Goal: Information Seeking & Learning: Learn about a topic

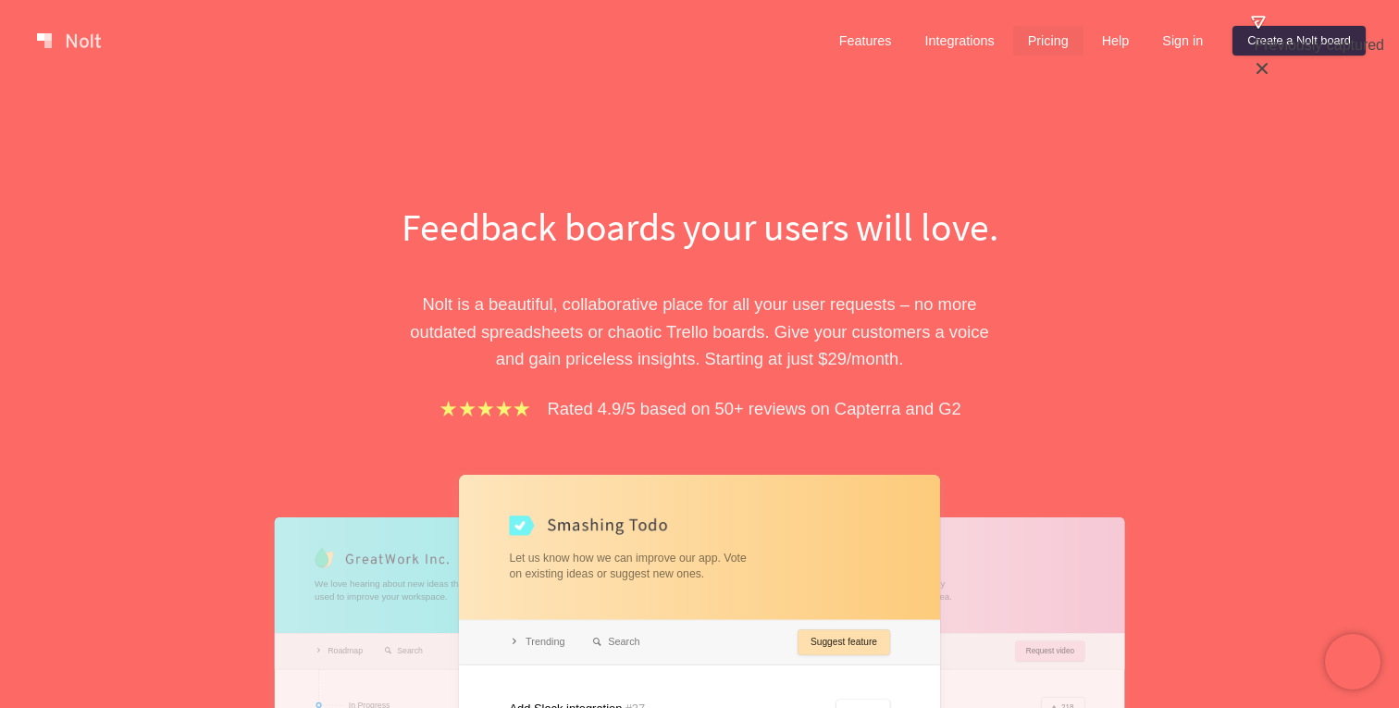
click at [1049, 31] on link "Pricing" at bounding box center [1048, 41] width 70 height 30
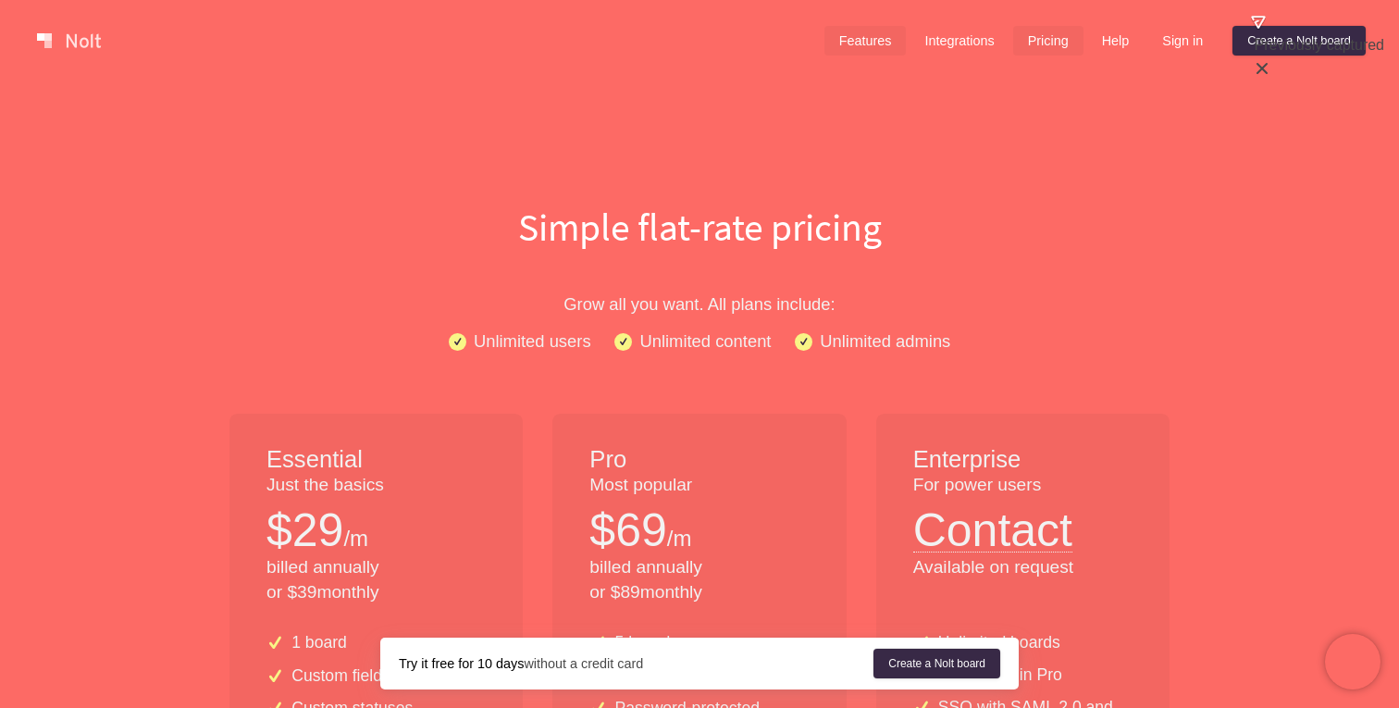
click at [874, 38] on link "Features" at bounding box center [866, 41] width 82 height 30
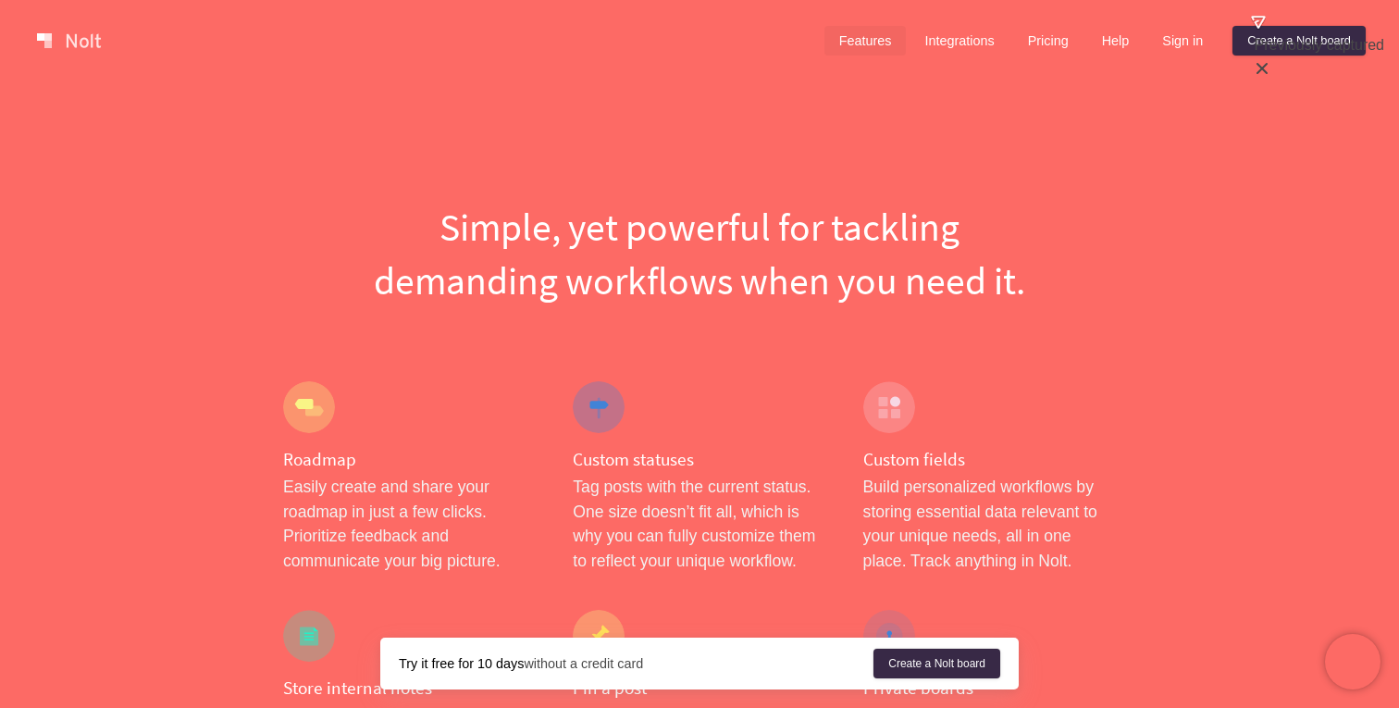
click at [90, 42] on link at bounding box center [69, 41] width 79 height 30
